Goal: Task Accomplishment & Management: Use online tool/utility

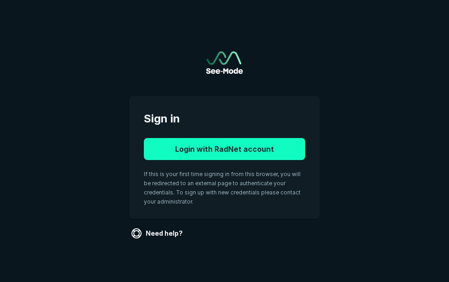
click at [220, 148] on button "Login with RadNet account" at bounding box center [224, 149] width 161 height 22
